Goal: Information Seeking & Learning: Learn about a topic

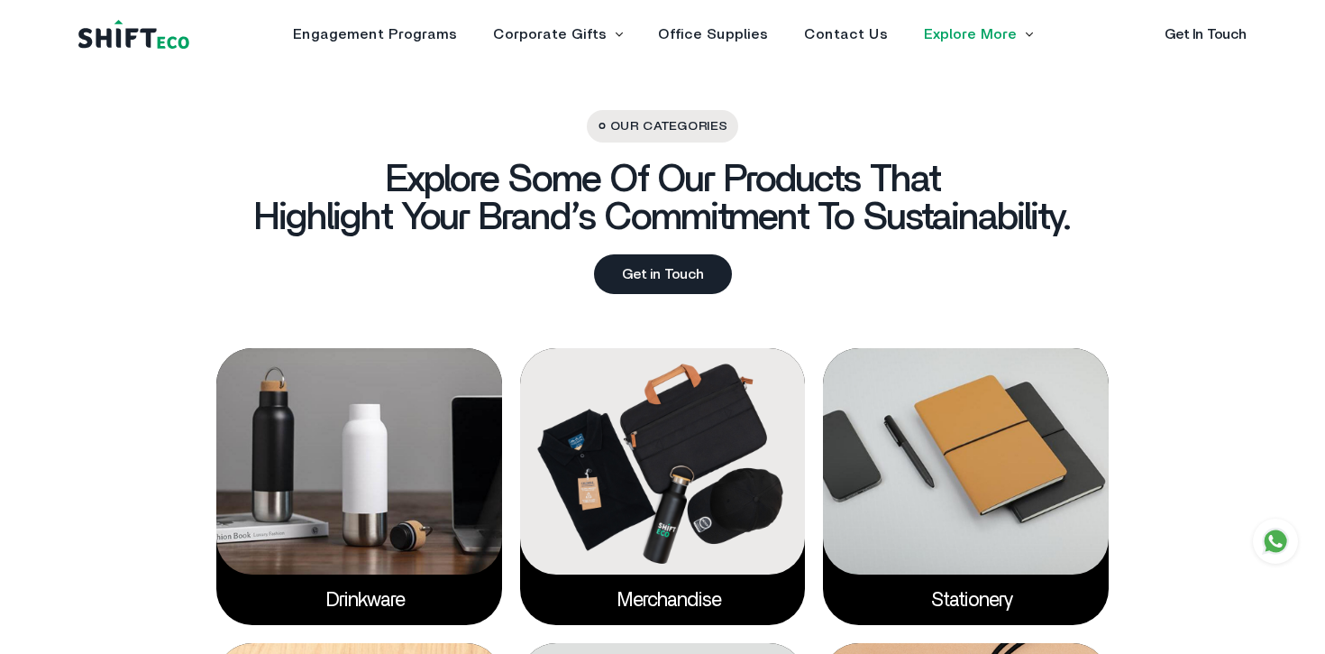
scroll to position [2566, 0]
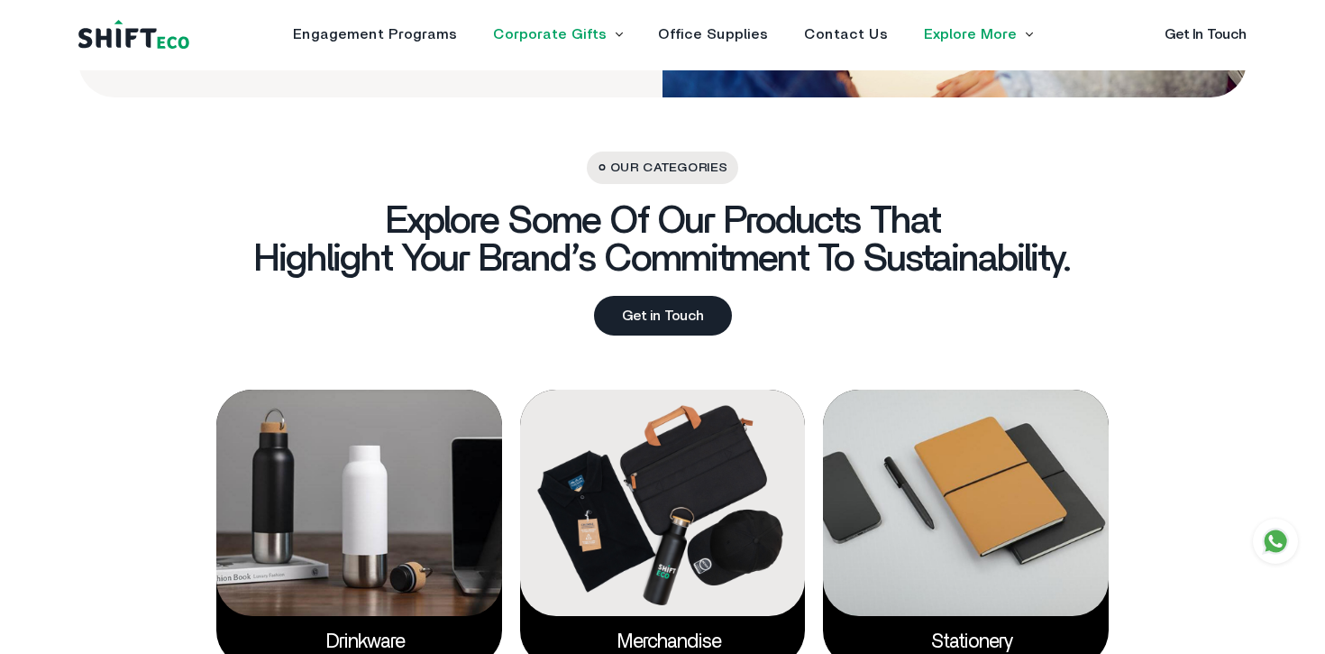
click at [591, 35] on link "Corporate Gifts" at bounding box center [550, 34] width 114 height 14
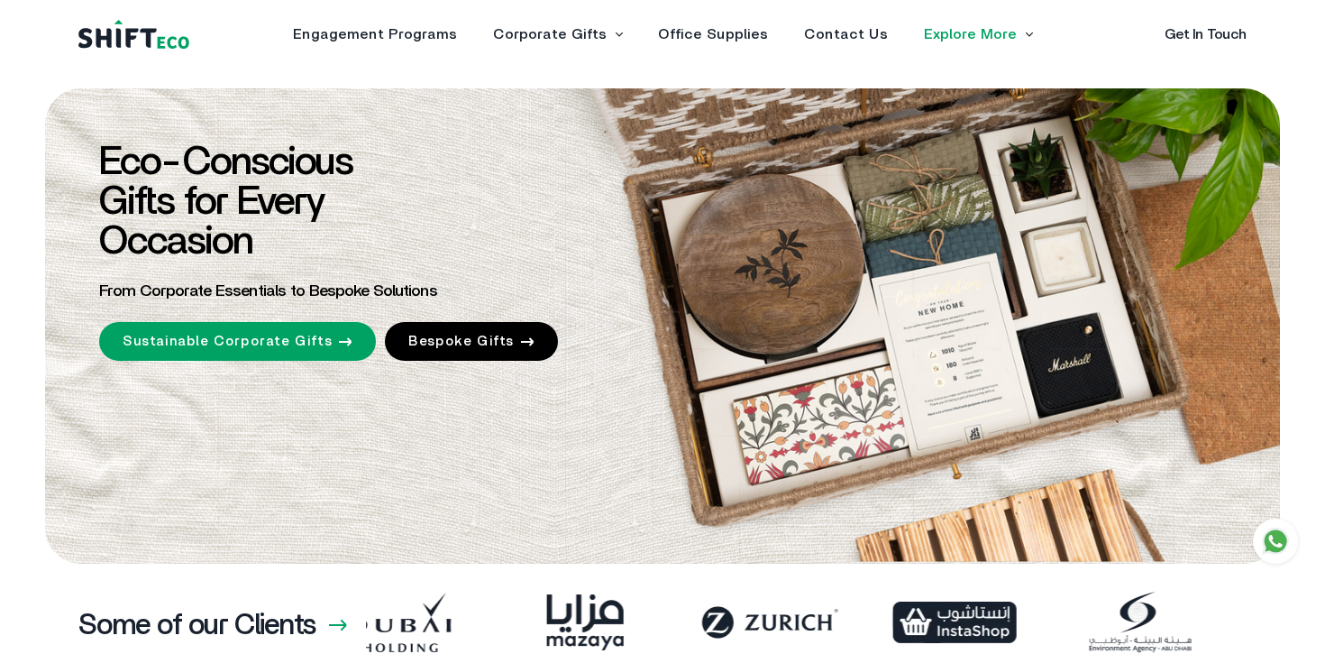
click at [610, 37] on li "Corporate Gifts Sustainable Corporate Gifts Bespoke Gifts" at bounding box center [557, 34] width 129 height 14
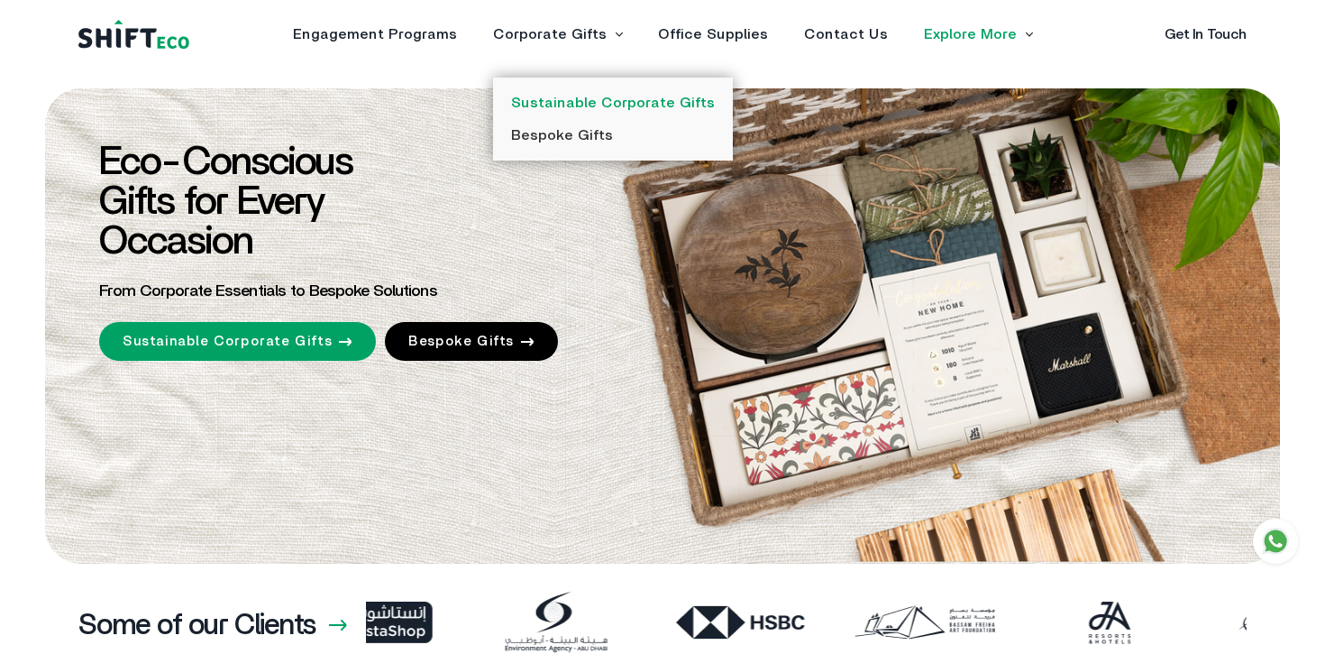
click at [618, 106] on link "Sustainable Corporate Gifts" at bounding box center [613, 103] width 204 height 14
